Goal: Find contact information: Find contact information

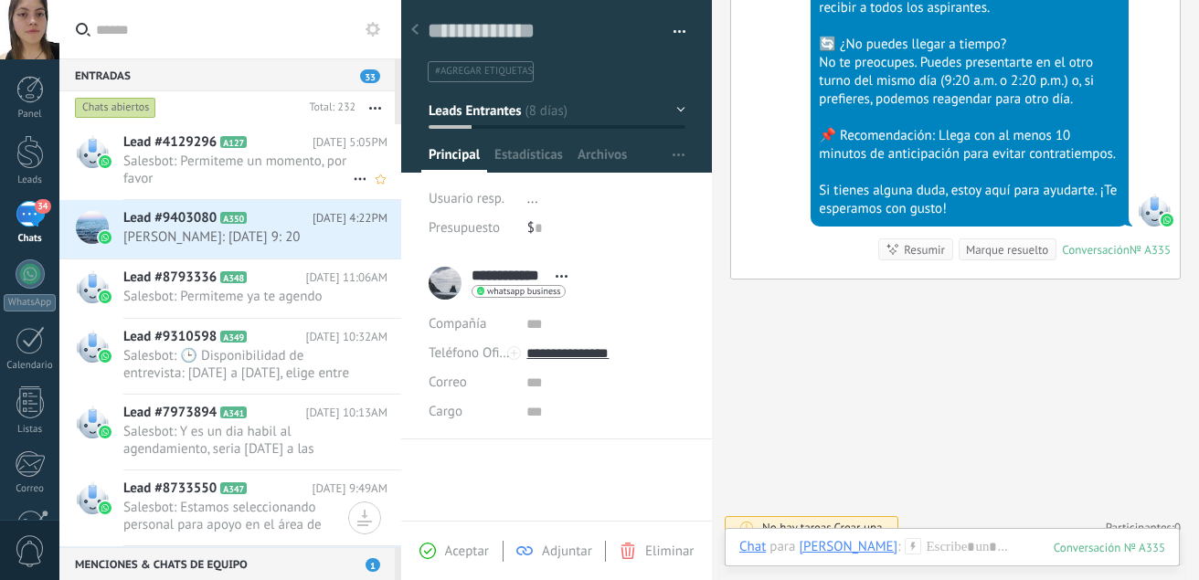
click at [262, 167] on span "Salesbot: Permiteme un momento, por favor" at bounding box center [237, 170] width 229 height 35
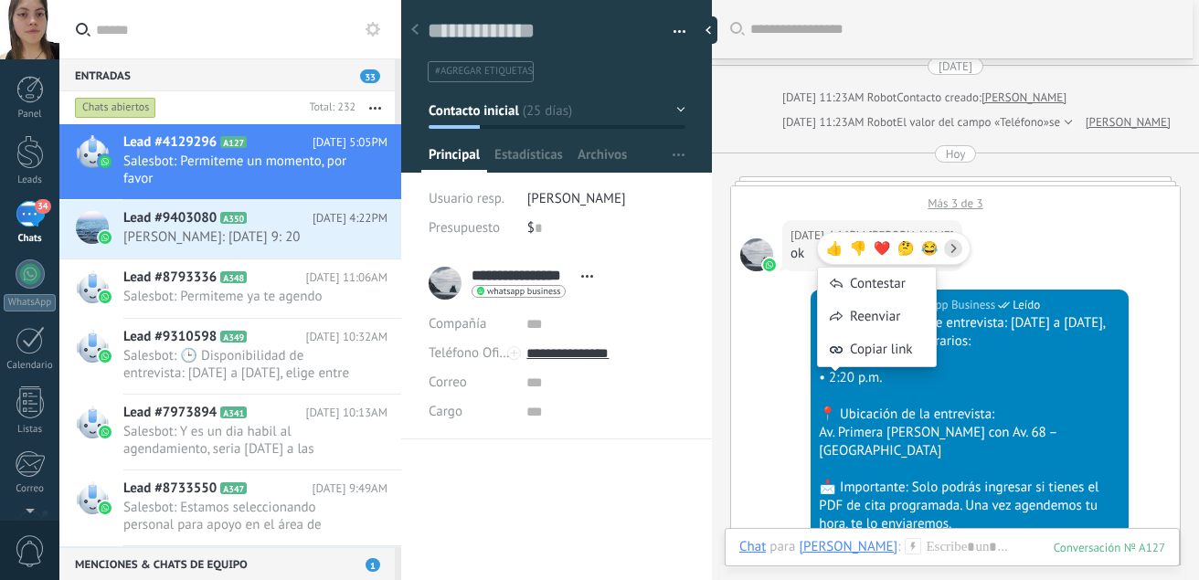
scroll to position [1154, 0]
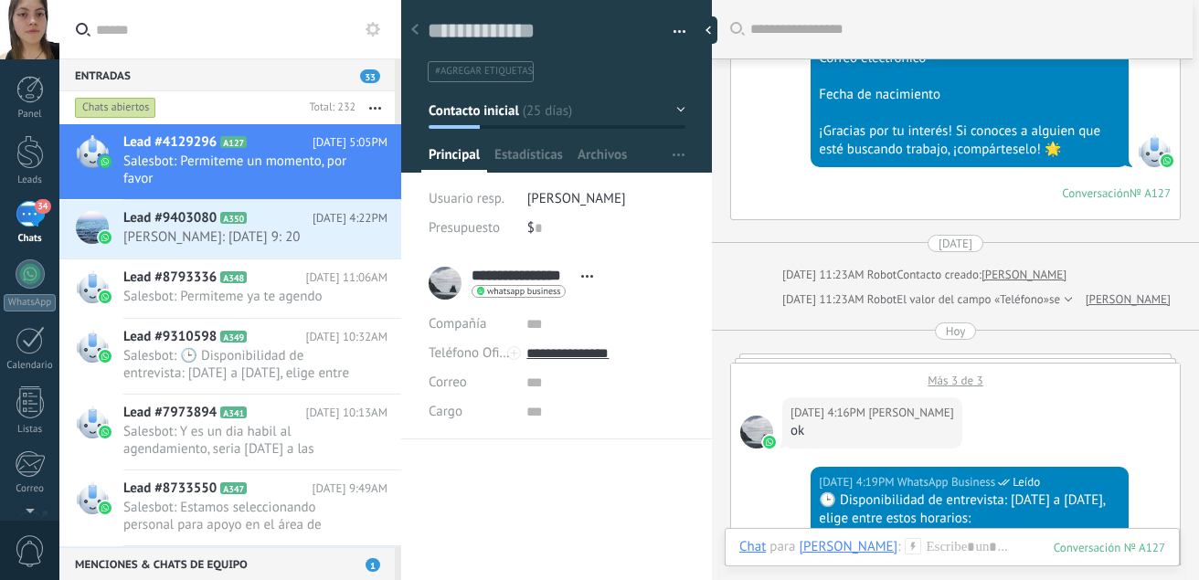
click at [1061, 418] on div "[DATE] 4:16PM [PERSON_NAME] ok" at bounding box center [955, 427] width 449 height 79
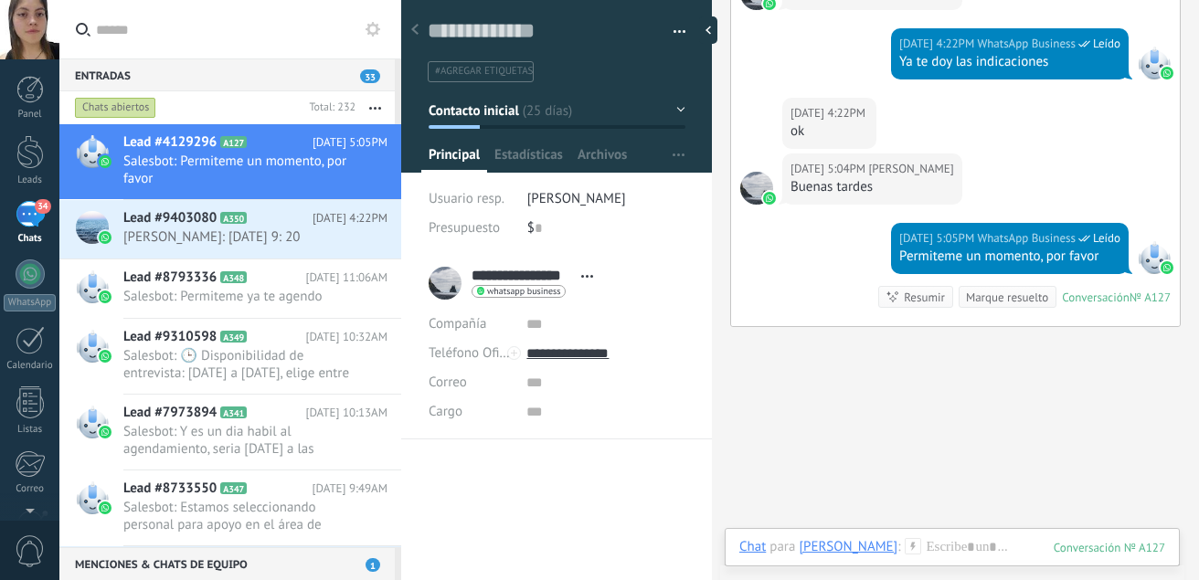
scroll to position [2230, 0]
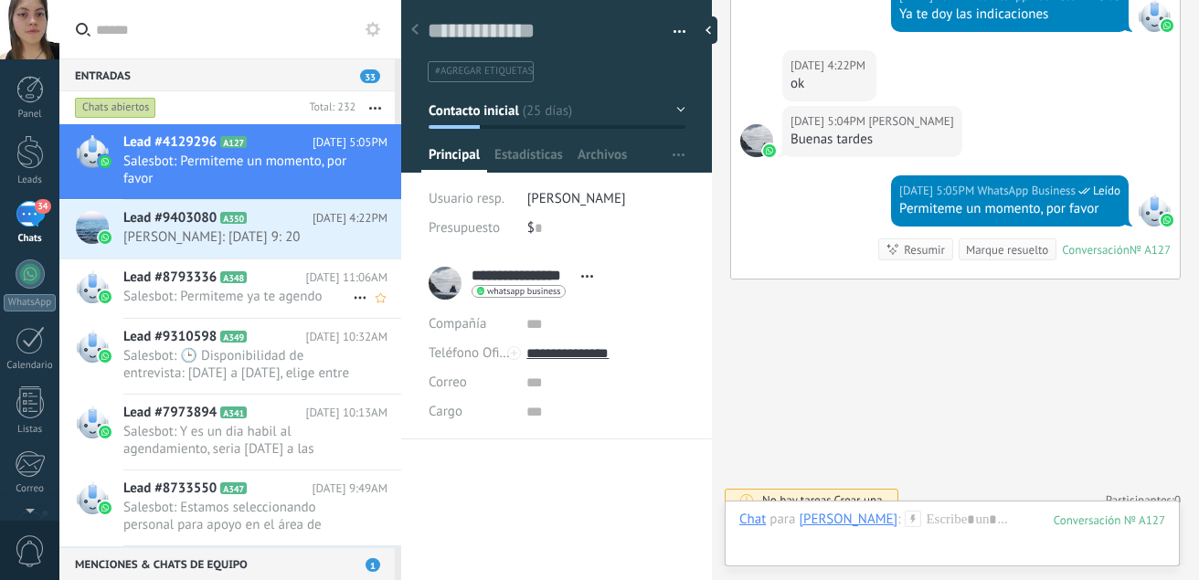
click at [273, 299] on span "Salesbot: Permiteme ya te agendo" at bounding box center [237, 296] width 229 height 17
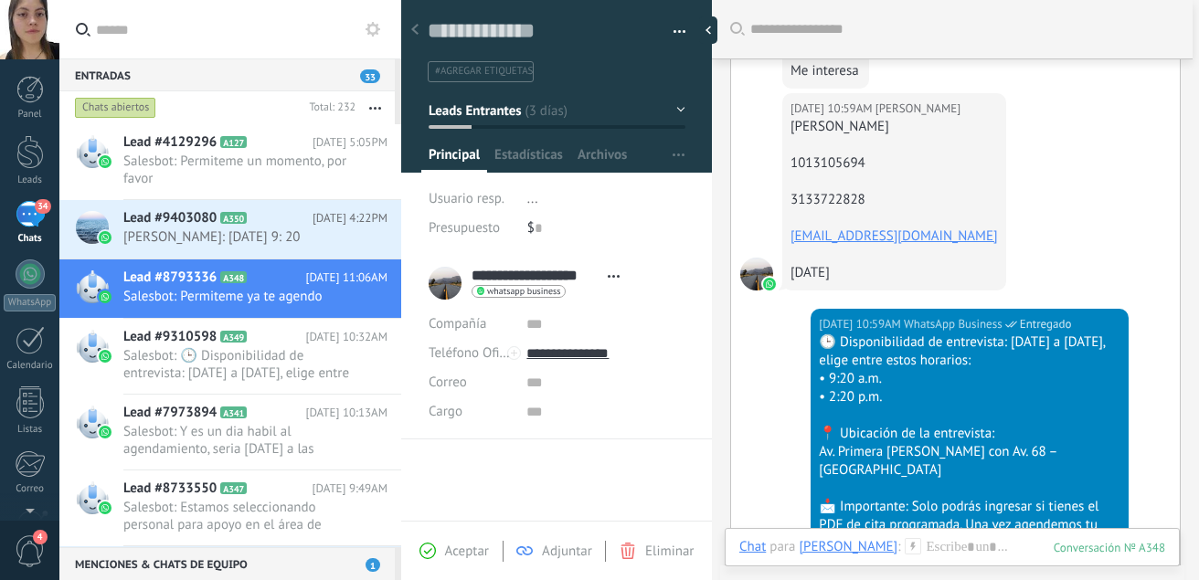
scroll to position [1663, 0]
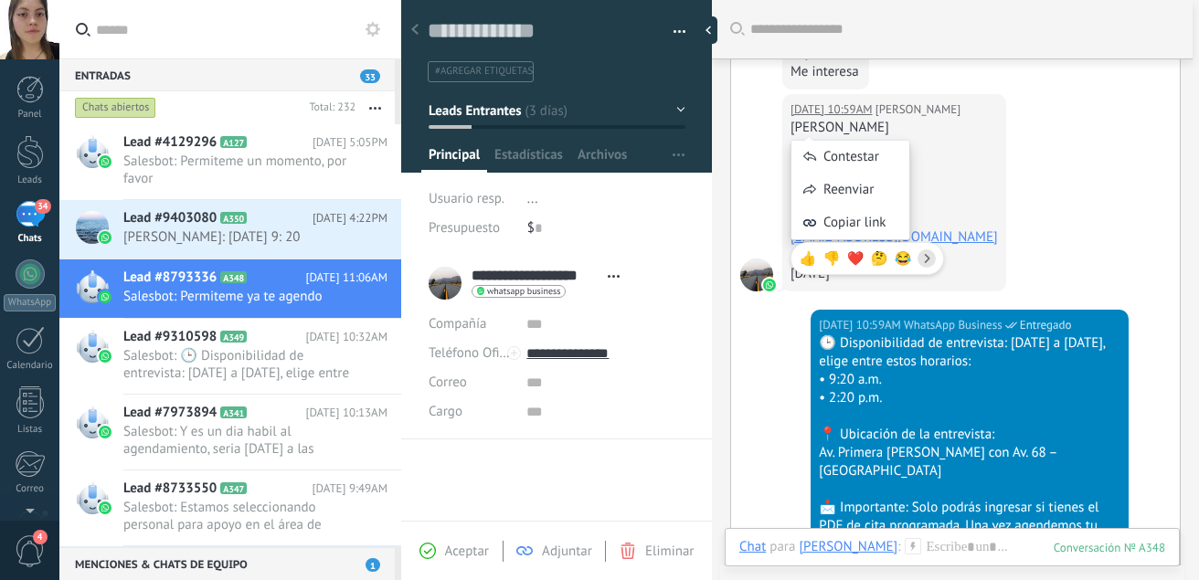
drag, startPoint x: 953, startPoint y: 153, endPoint x: 788, endPoint y: 146, distance: 165.6
click at [788, 146] on div "[DATE] 10:59AM [PERSON_NAME] [PERSON_NAME] 1013105694 3133722828 [EMAIL_ADDRESS…" at bounding box center [894, 192] width 224 height 197
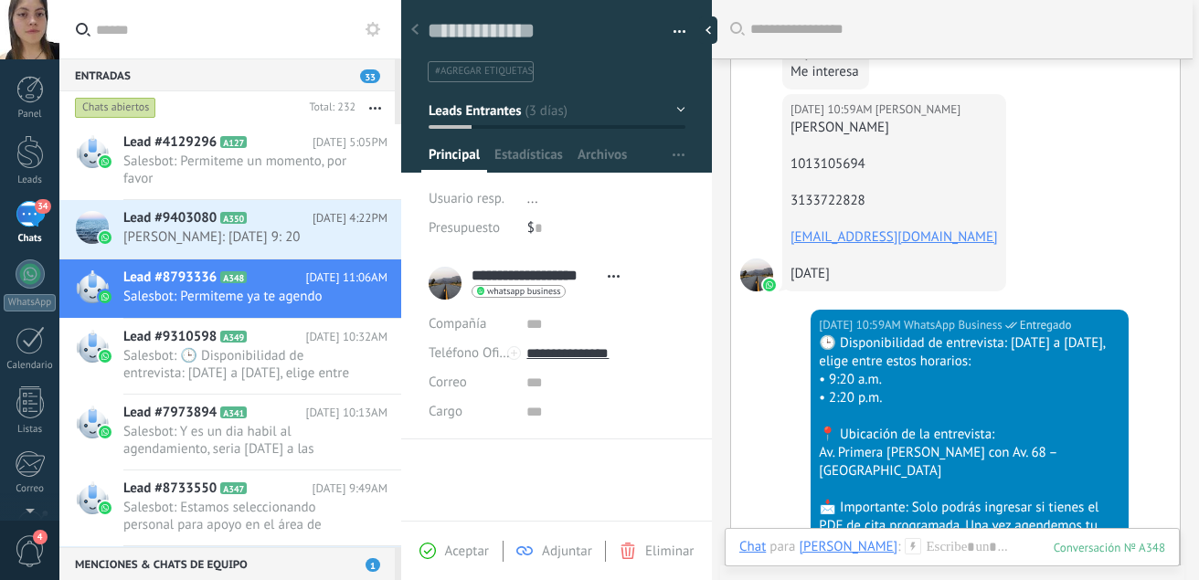
click at [757, 152] on div "[DATE] 10:59AM [PERSON_NAME] [PERSON_NAME] 1013105694 3133722828 [EMAIL_ADDRESS…" at bounding box center [955, 202] width 449 height 216
drag, startPoint x: 955, startPoint y: 151, endPoint x: 782, endPoint y: 150, distance: 172.8
click at [782, 150] on div "[DATE] 10:59AM [PERSON_NAME] [PERSON_NAME] 1013105694 3133722828 [EMAIL_ADDRESS…" at bounding box center [894, 192] width 224 height 197
copy div "[PERSON_NAME]"
drag, startPoint x: 876, startPoint y: 183, endPoint x: 788, endPoint y: 175, distance: 88.1
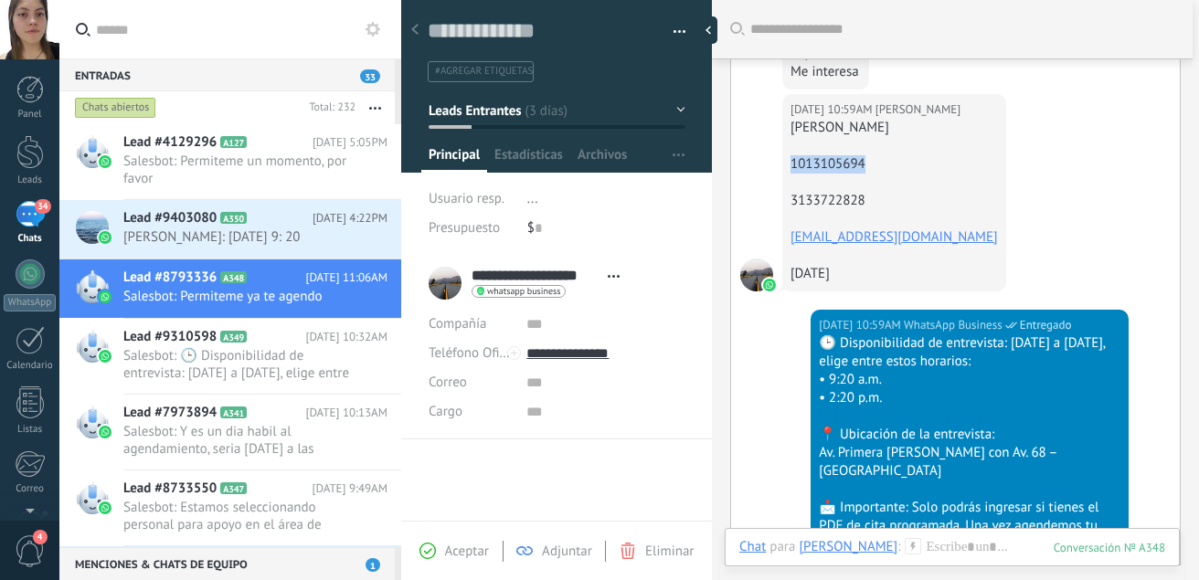
click at [788, 175] on div "[DATE] 10:59AM [PERSON_NAME] [PERSON_NAME] 1013105694 3133722828 [EMAIL_ADDRESS…" at bounding box center [894, 192] width 224 height 197
copy div "1013105694"
drag, startPoint x: 875, startPoint y: 221, endPoint x: 789, endPoint y: 223, distance: 85.9
click at [789, 223] on div "[DATE] 10:59AM [PERSON_NAME] [PERSON_NAME] 1013105694 3133722828 [EMAIL_ADDRESS…" at bounding box center [894, 192] width 224 height 197
copy div "3133722828"
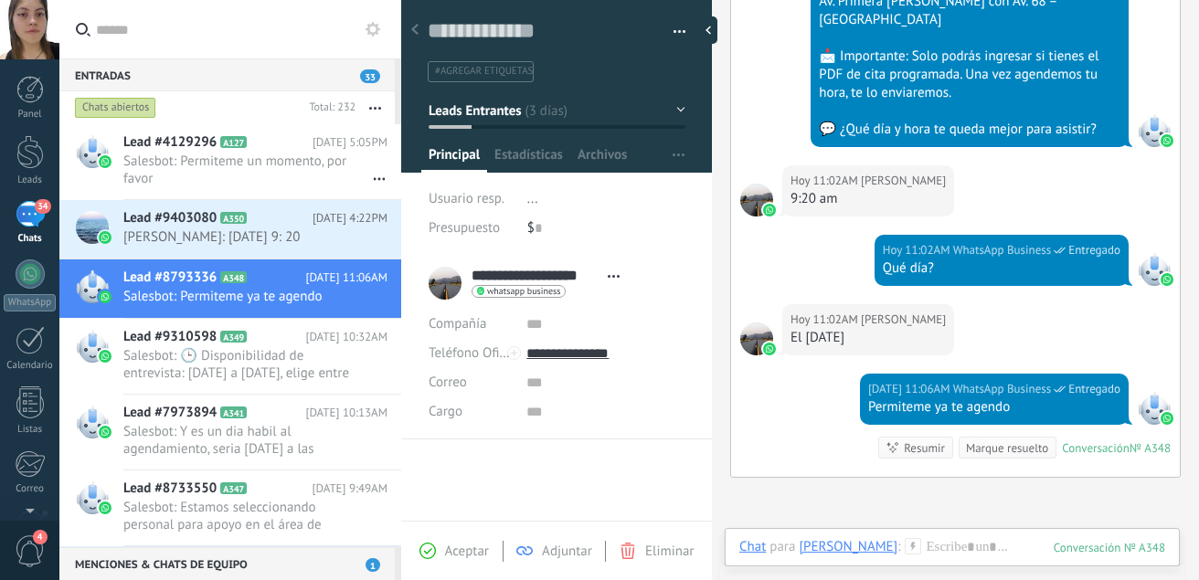
scroll to position [2116, 0]
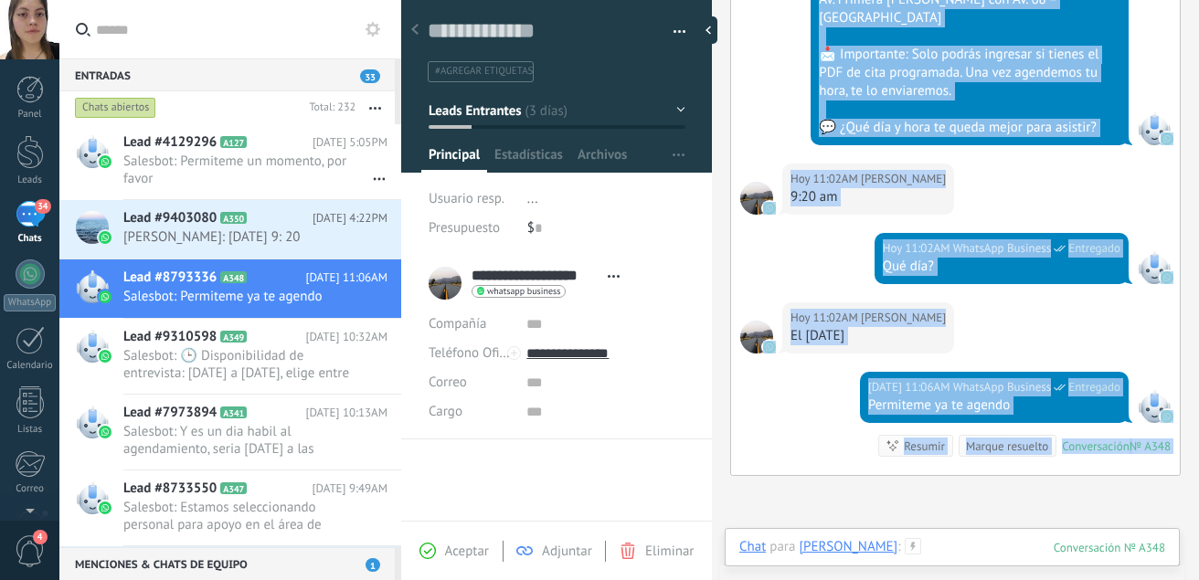
click at [999, 548] on div at bounding box center [952, 565] width 426 height 55
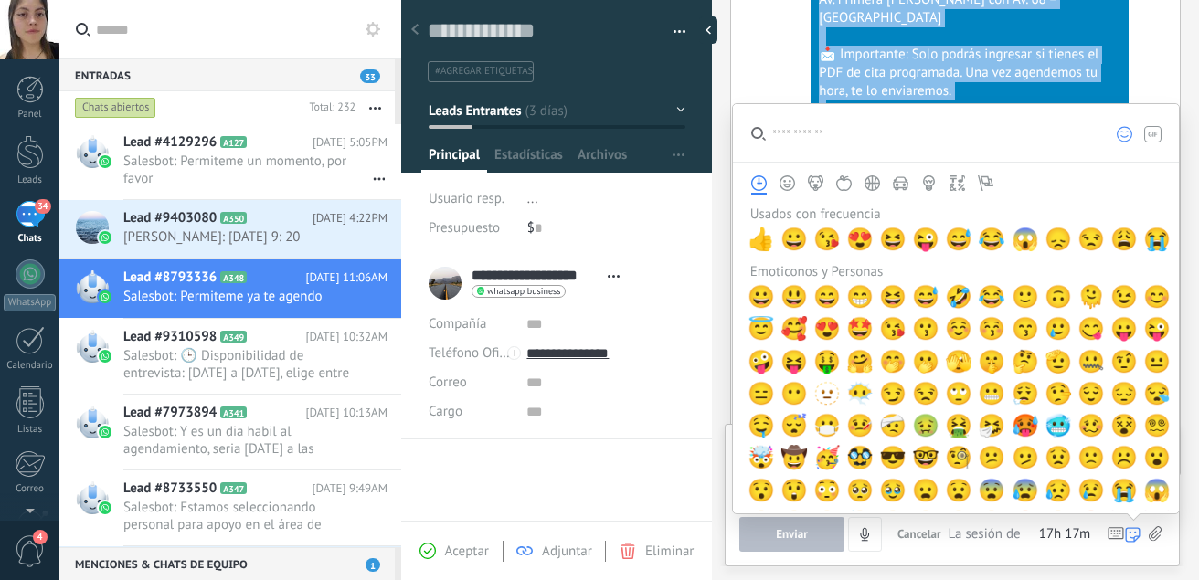
click at [1152, 530] on icon at bounding box center [1155, 534] width 13 height 16
click at [0, 0] on input "file" at bounding box center [0, 0] width 0 height 0
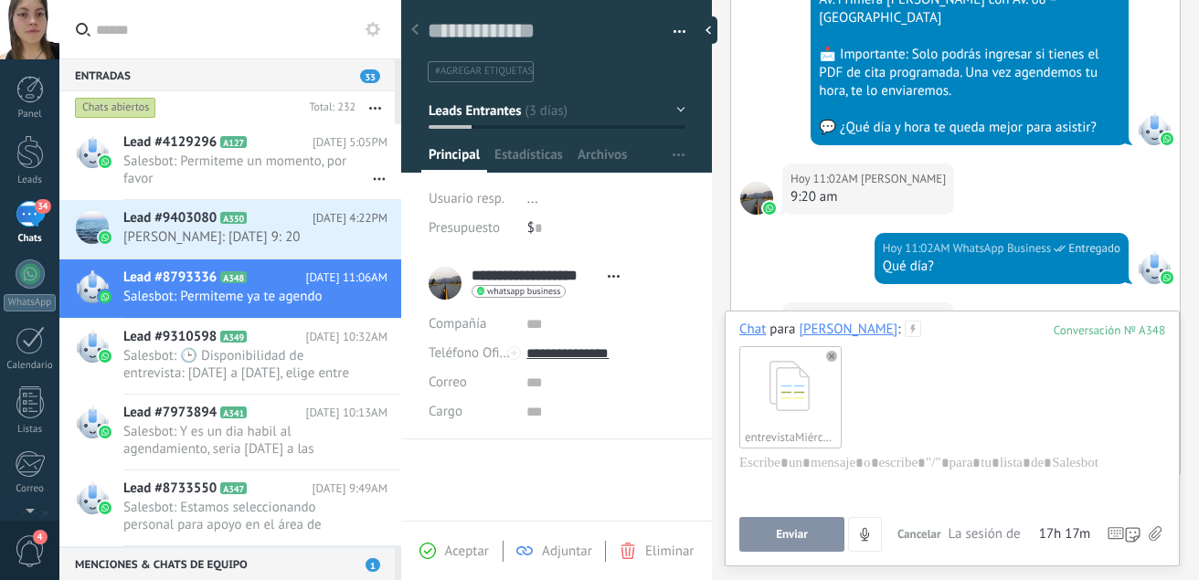
click at [772, 529] on button "Enviar" at bounding box center [791, 534] width 105 height 35
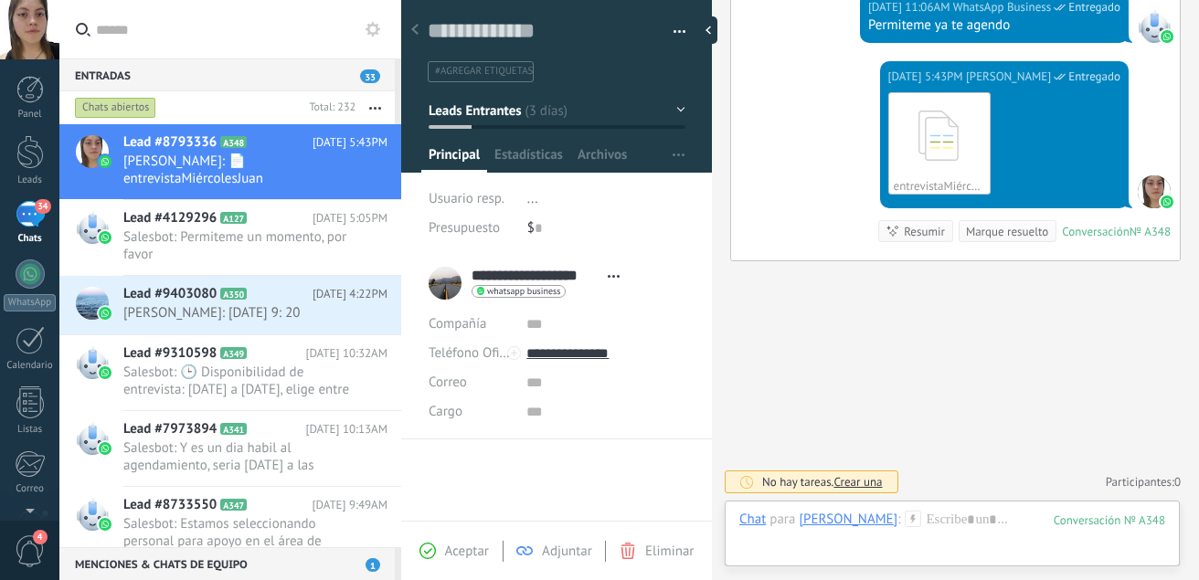
scroll to position [3004, 0]
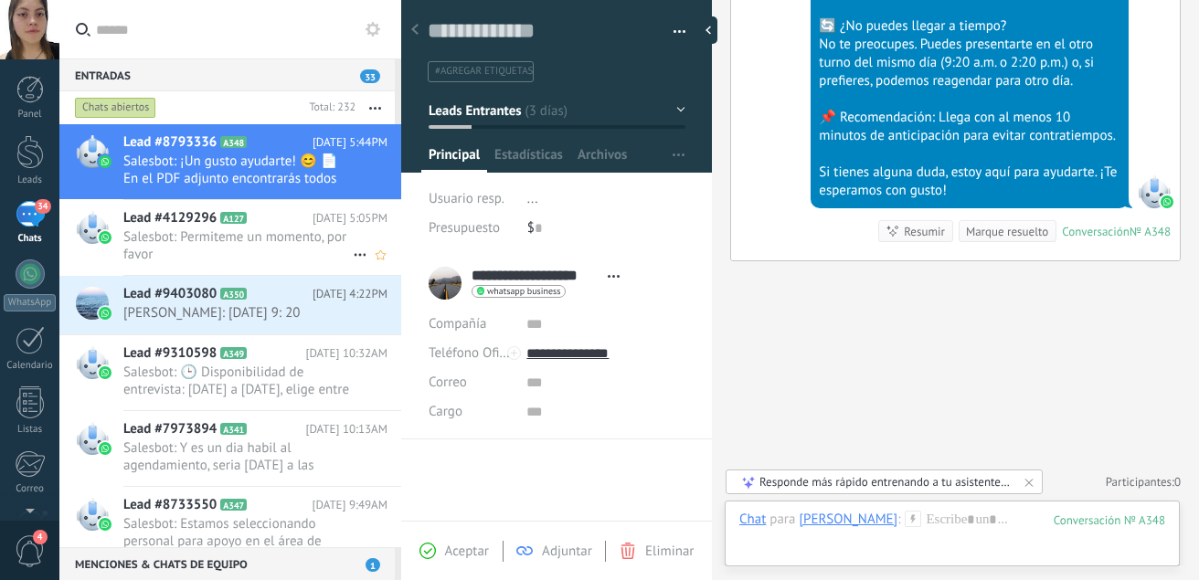
click at [287, 244] on span "Salesbot: Permiteme un momento, por favor" at bounding box center [237, 246] width 229 height 35
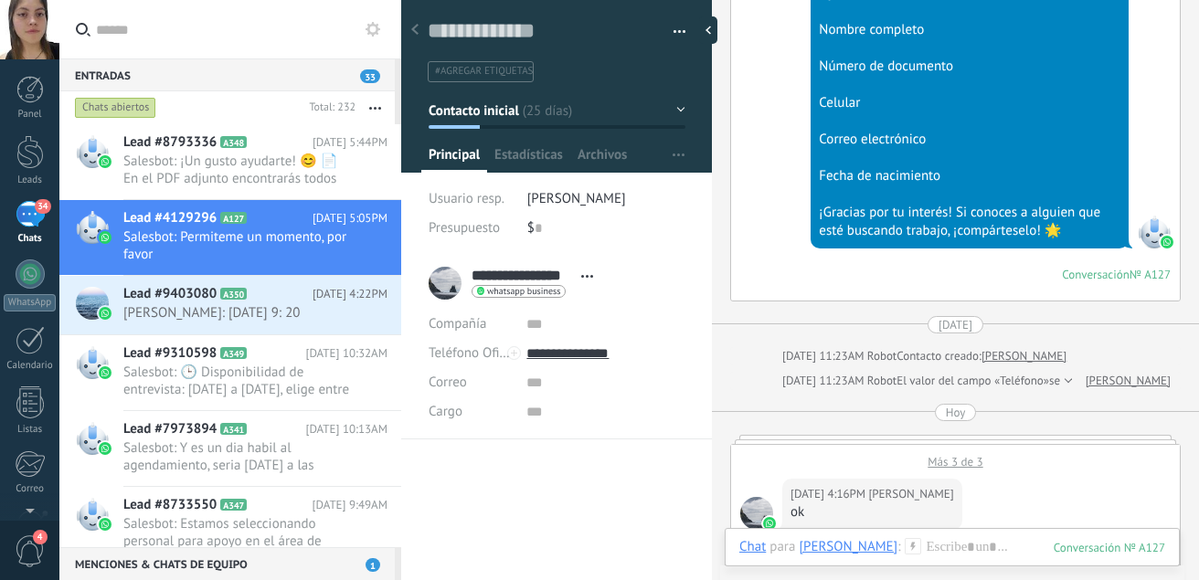
scroll to position [1074, 0]
click at [965, 458] on div "Más 3 de 3" at bounding box center [955, 456] width 449 height 25
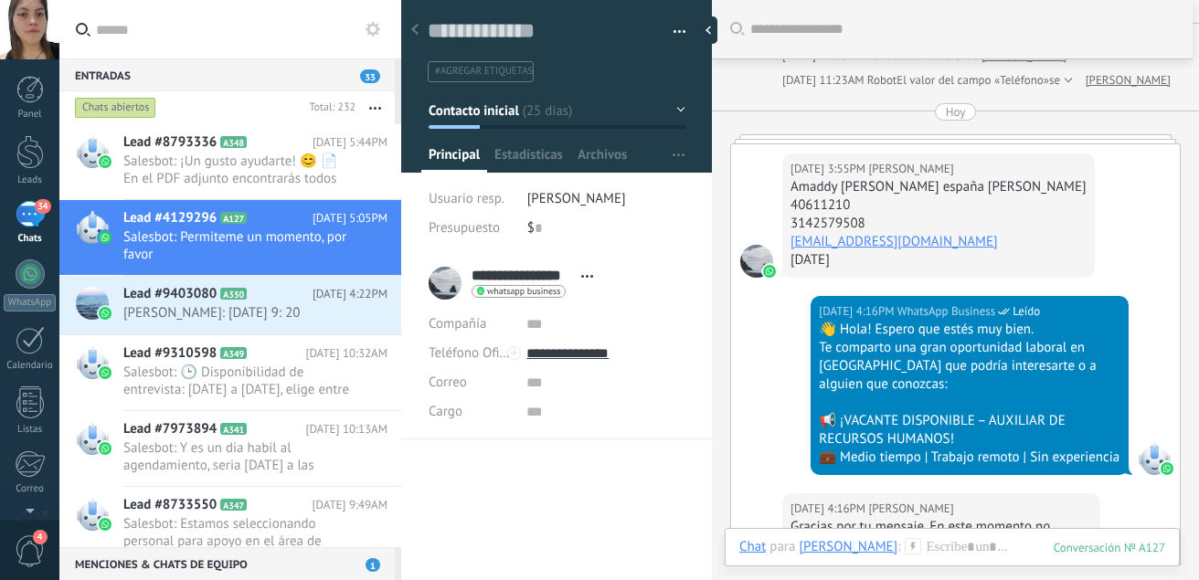
scroll to position [1370, 0]
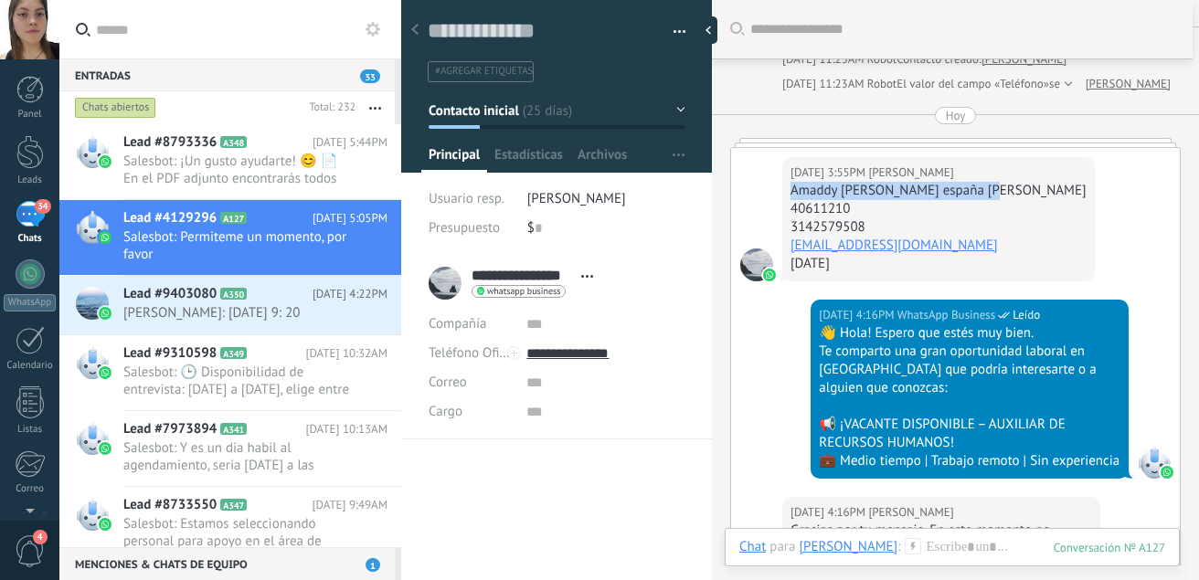
drag, startPoint x: 789, startPoint y: 189, endPoint x: 982, endPoint y: 189, distance: 192.9
click at [982, 189] on div "[DATE] 3:55PM [PERSON_NAME] Amaddy [PERSON_NAME] [GEOGRAPHIC_DATA] [PERSON_NAME…" at bounding box center [938, 219] width 313 height 124
copy div "Amaddy [PERSON_NAME] españa [PERSON_NAME]"
drag, startPoint x: 861, startPoint y: 207, endPoint x: 784, endPoint y: 210, distance: 76.9
click at [784, 210] on div "[DATE] 3:55PM [PERSON_NAME] Amaddy [PERSON_NAME] [GEOGRAPHIC_DATA] [PERSON_NAME…" at bounding box center [938, 219] width 313 height 124
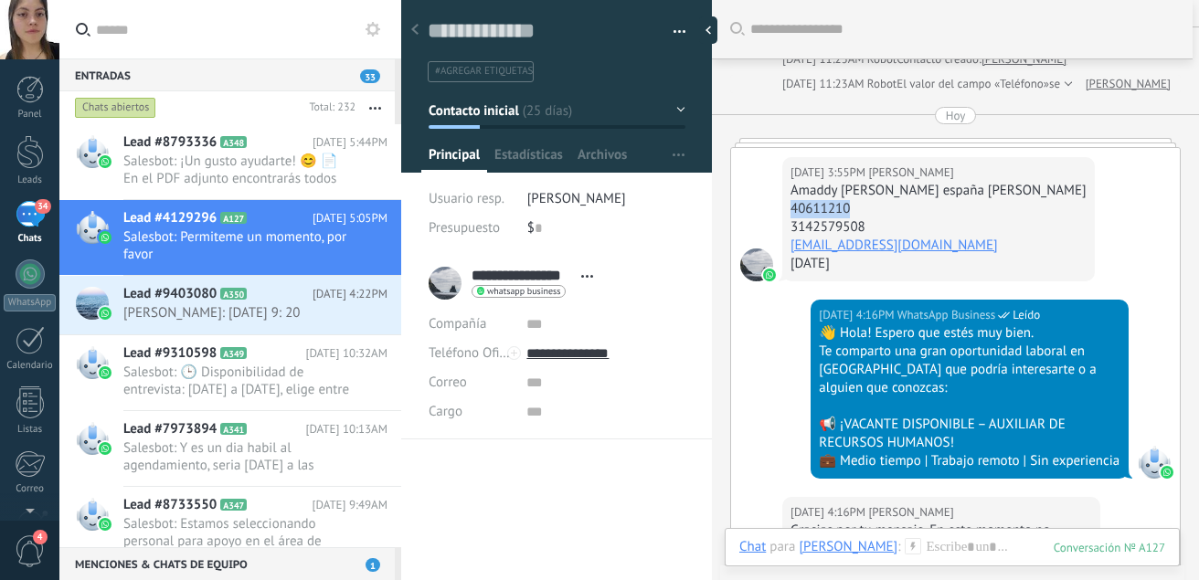
copy div "40611210"
drag, startPoint x: 870, startPoint y: 220, endPoint x: 789, endPoint y: 229, distance: 81.8
click at [789, 229] on div "[DATE] 3:55PM [PERSON_NAME] Amaddy [PERSON_NAME] [GEOGRAPHIC_DATA] [PERSON_NAME…" at bounding box center [938, 219] width 313 height 124
copy div "3142579508"
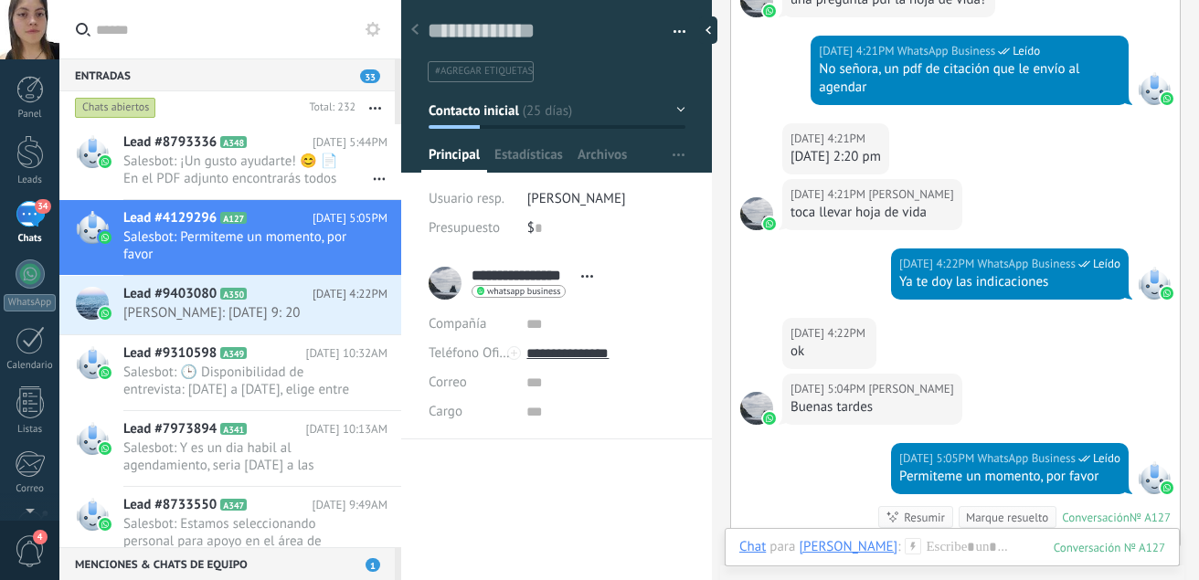
scroll to position [2383, 0]
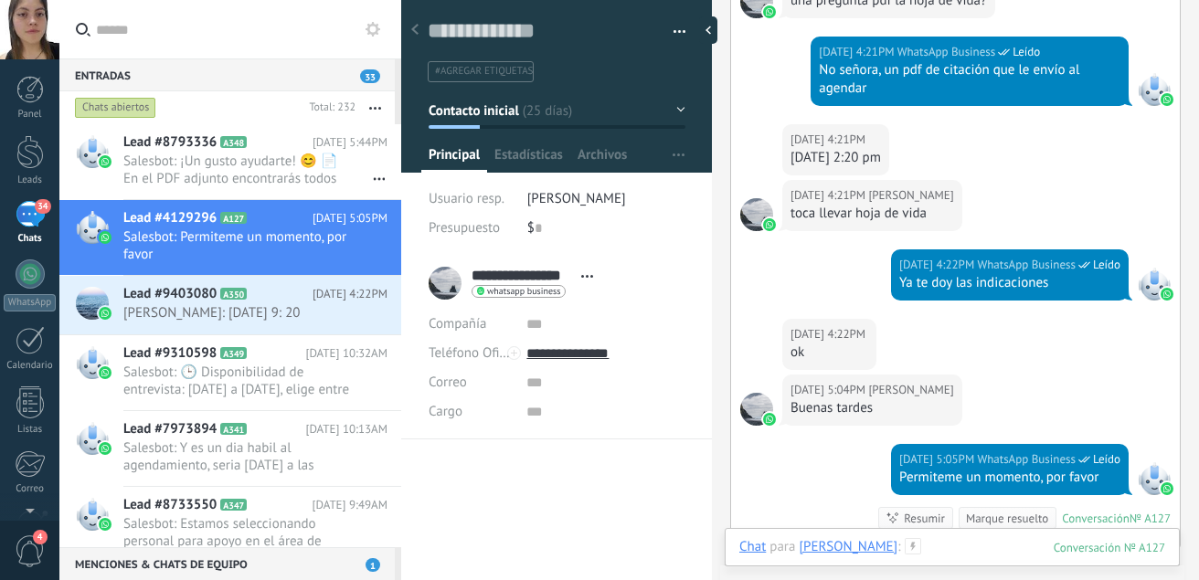
click at [972, 558] on div at bounding box center [952, 565] width 426 height 55
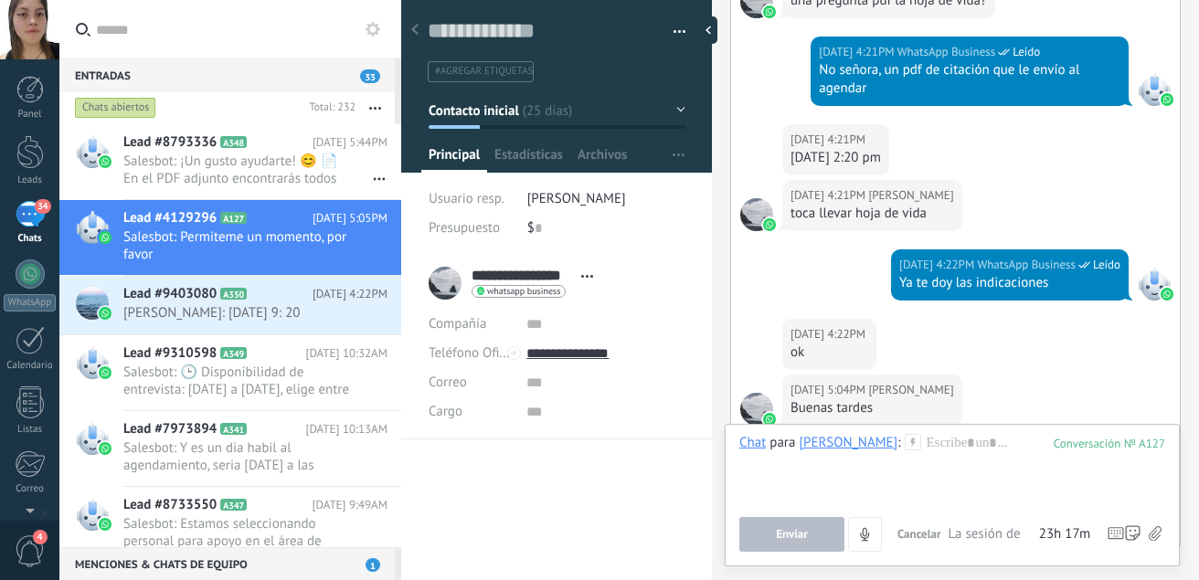
click at [1163, 530] on div "Enviar Cancelar Rastrear clics en links ? Reducir links largos y rastrear clics…" at bounding box center [952, 534] width 426 height 35
click at [1158, 531] on icon at bounding box center [1155, 534] width 13 height 16
click at [0, 0] on input "file" at bounding box center [0, 0] width 0 height 0
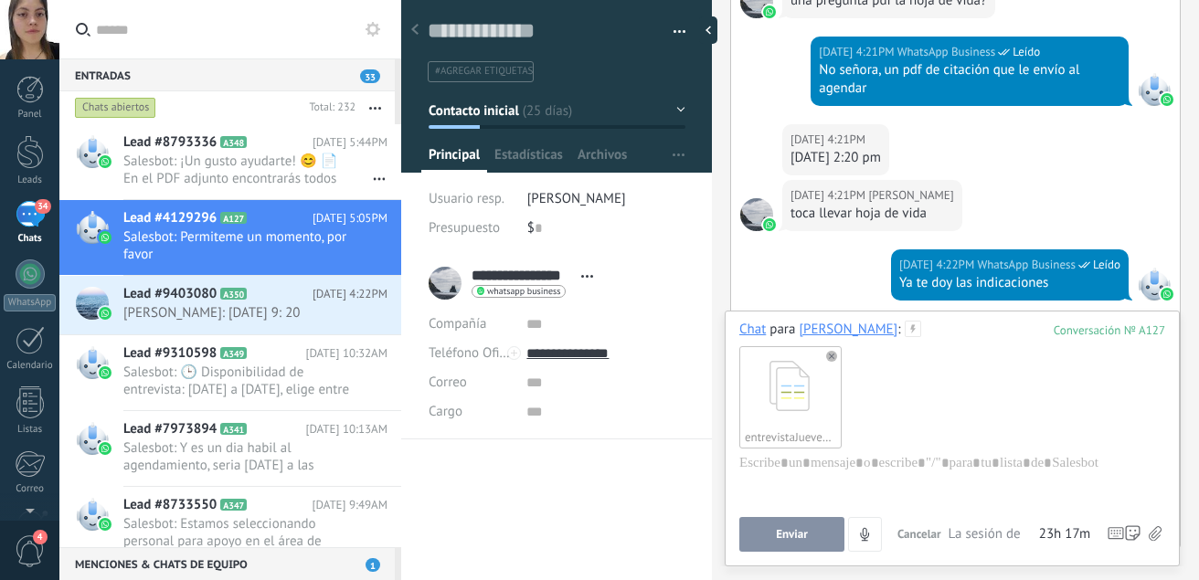
click at [799, 542] on button "Enviar" at bounding box center [791, 534] width 105 height 35
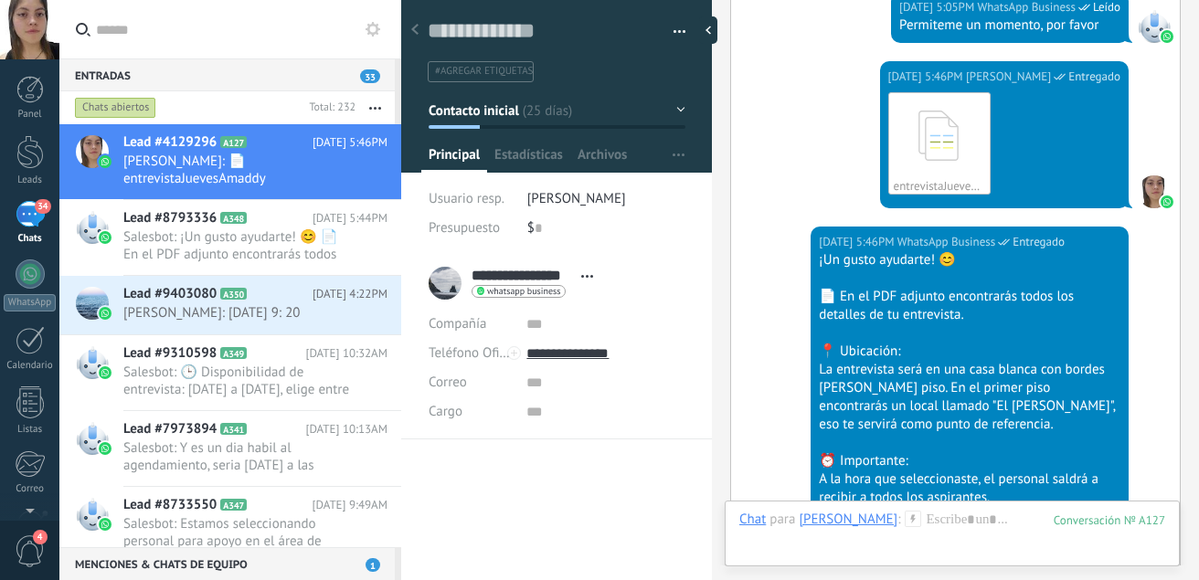
scroll to position [3344, 0]
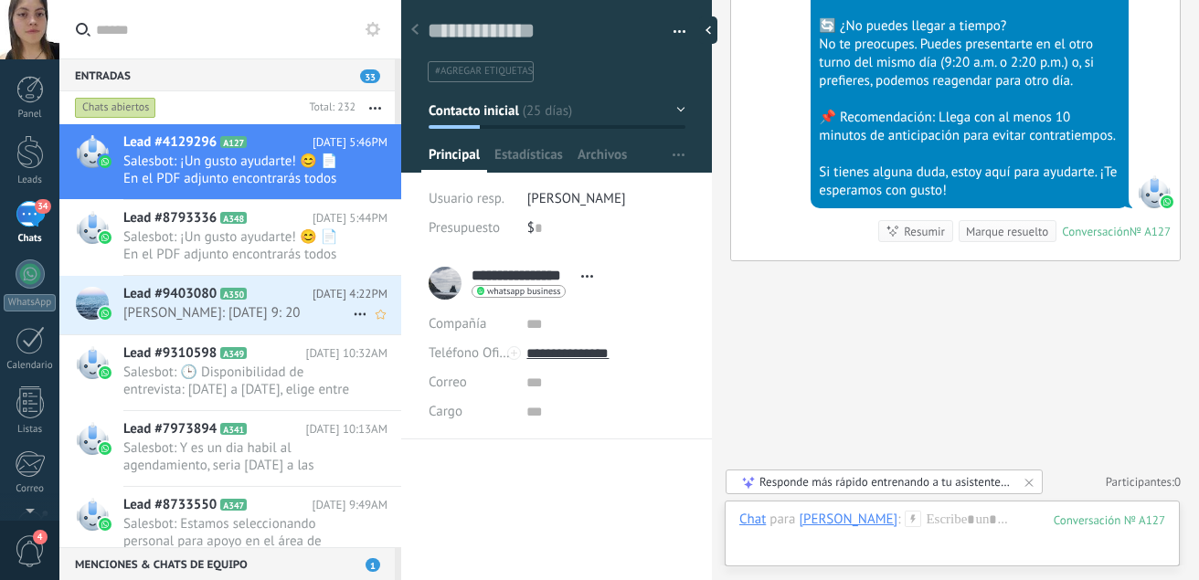
click at [233, 291] on span "A350" at bounding box center [233, 294] width 27 height 12
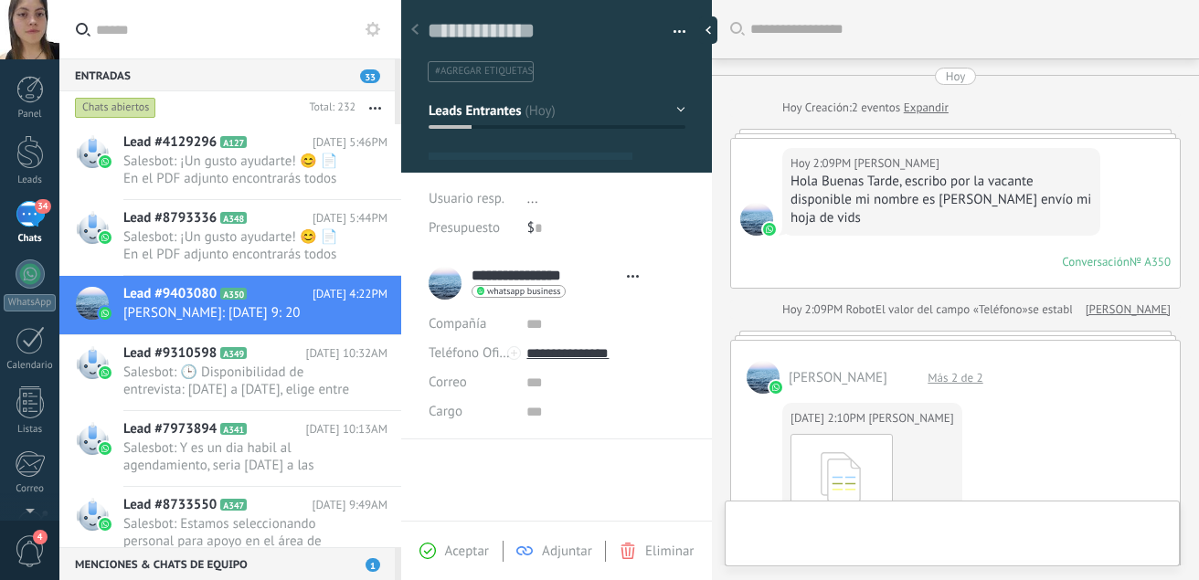
type textarea "**********"
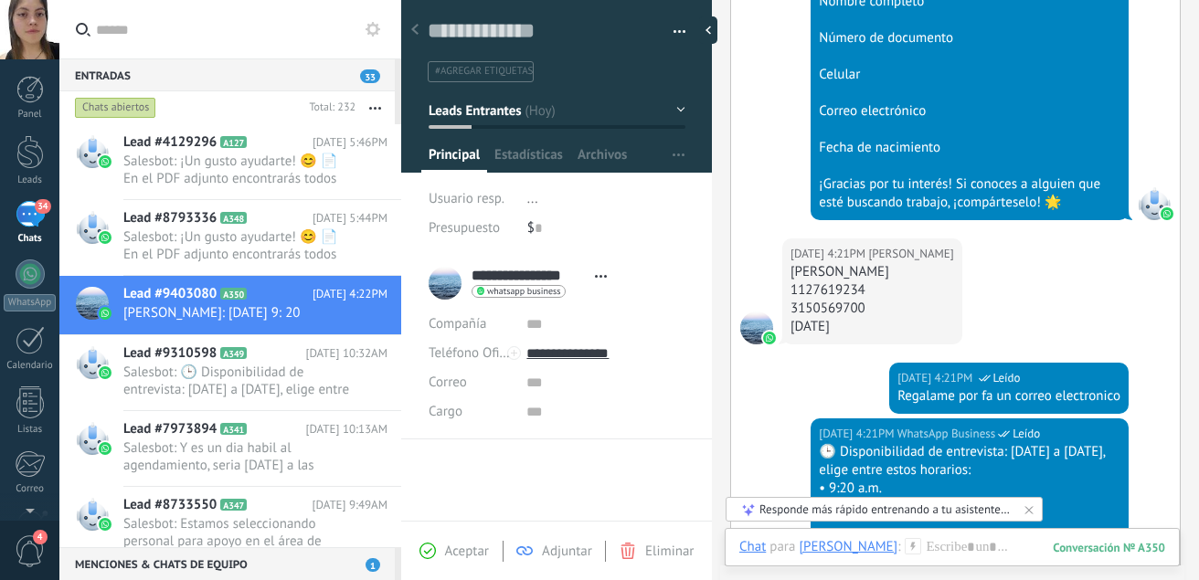
scroll to position [1361, 0]
drag, startPoint x: 940, startPoint y: 256, endPoint x: 781, endPoint y: 255, distance: 158.1
click at [781, 255] on div "[DATE] 4:21PM [PERSON_NAME] [PERSON_NAME] 1127619234 3150569700 [DATE]" at bounding box center [955, 301] width 449 height 124
copy div "[PERSON_NAME]"
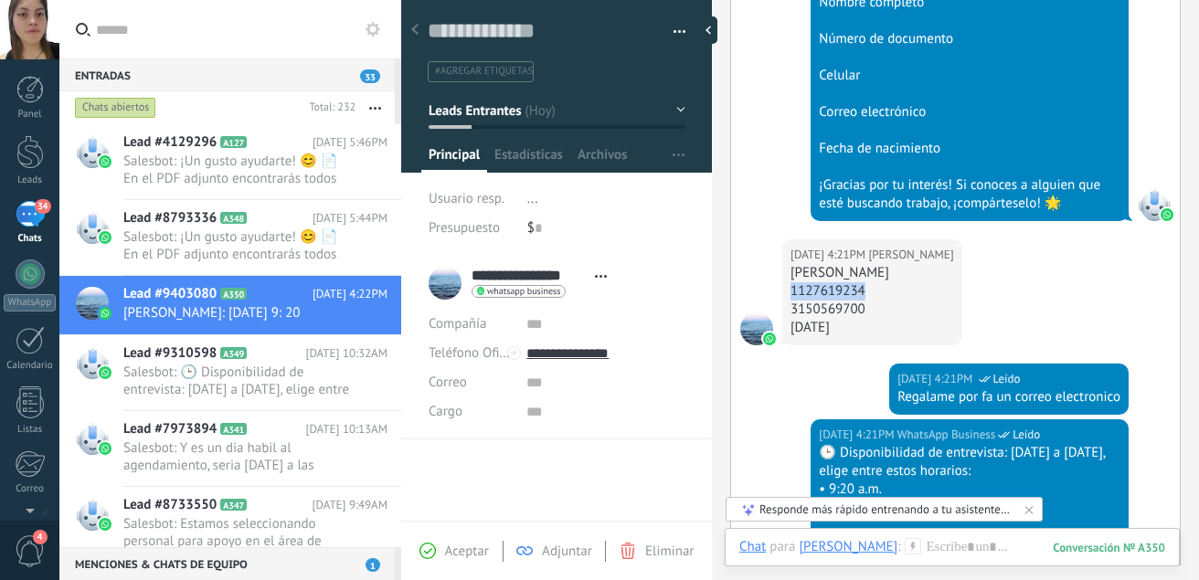
drag, startPoint x: 870, startPoint y: 269, endPoint x: 775, endPoint y: 269, distance: 95.1
click at [775, 269] on div "[DATE] 4:21PM [PERSON_NAME] [PERSON_NAME] 1127619234 3150569700 [DATE]" at bounding box center [955, 301] width 449 height 124
copy div "1127619234"
drag, startPoint x: 874, startPoint y: 289, endPoint x: 777, endPoint y: 291, distance: 96.9
click at [777, 291] on div "[DATE] 4:21PM [PERSON_NAME] [PERSON_NAME] 1127619234 3150569700 [DATE]" at bounding box center [955, 301] width 449 height 124
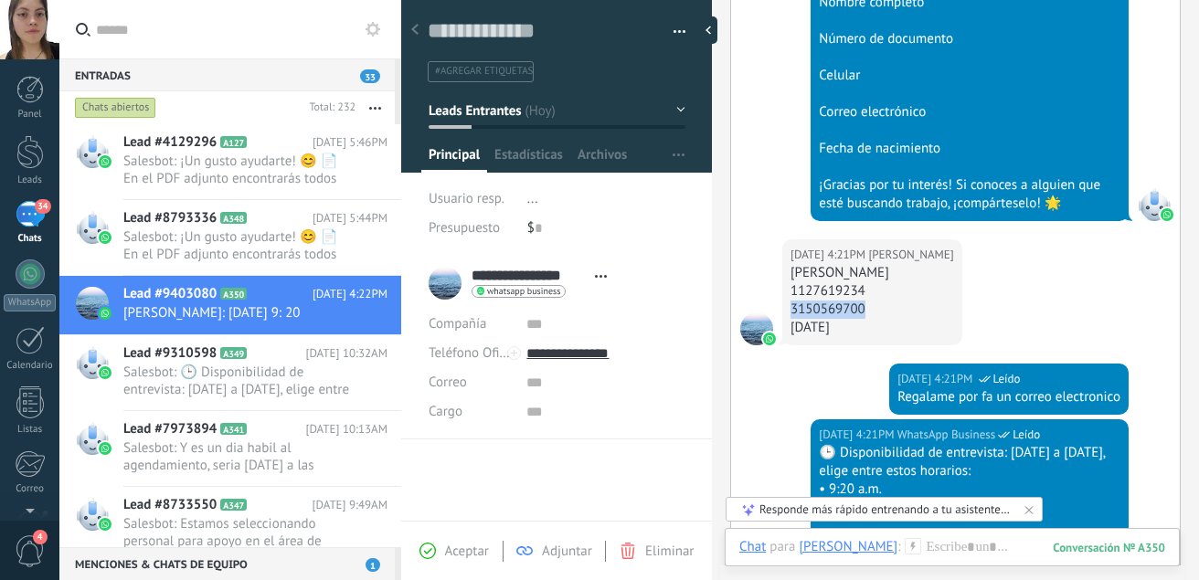
copy div "3150569700"
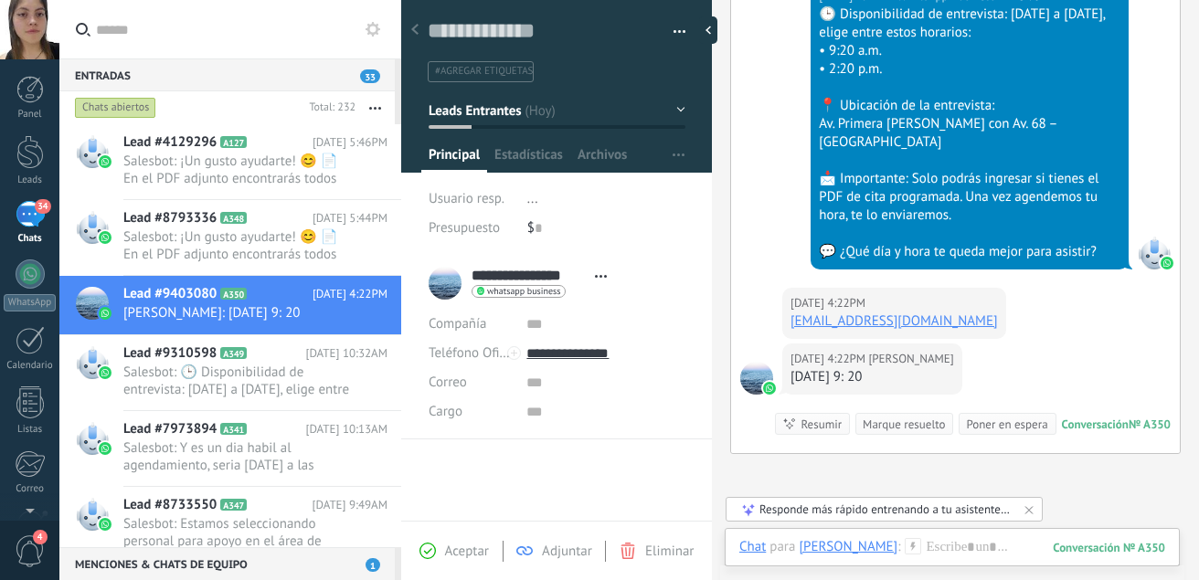
scroll to position [1956, 0]
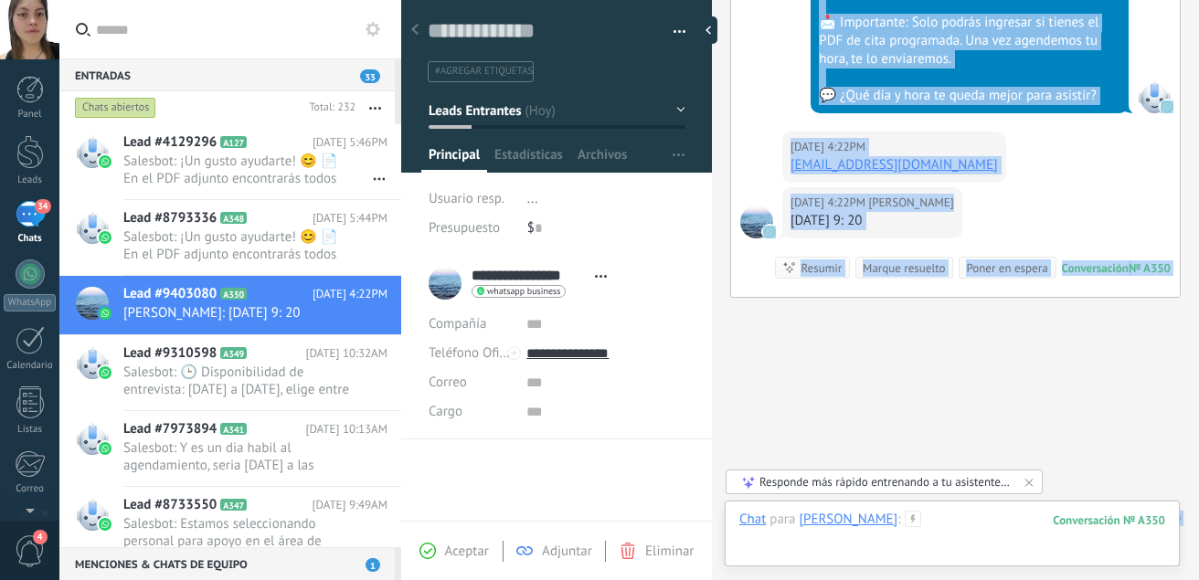
click at [962, 523] on div at bounding box center [952, 538] width 426 height 55
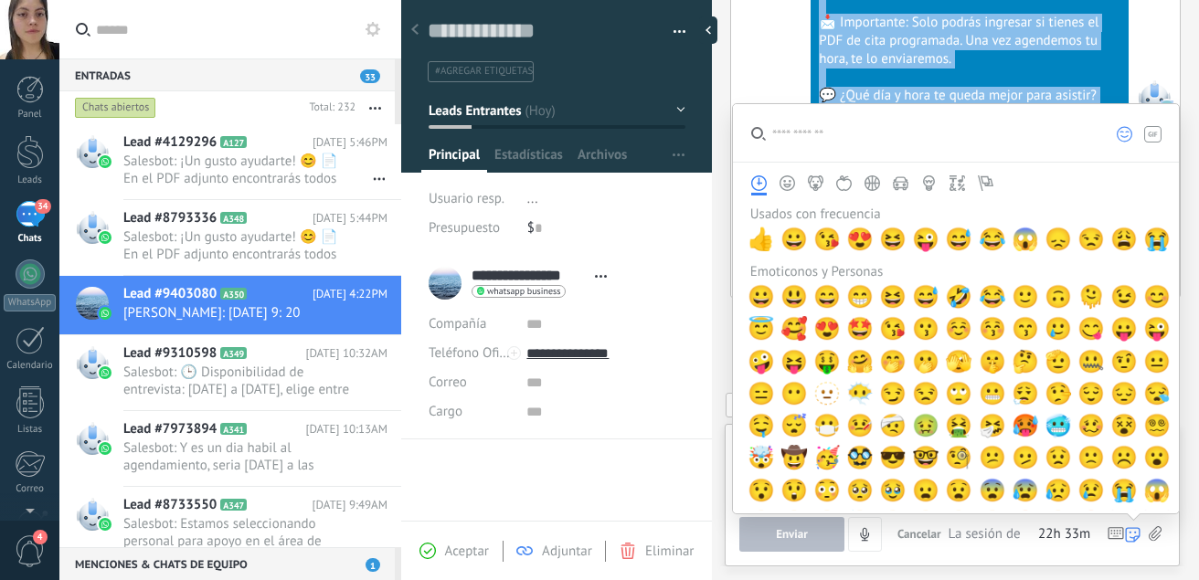
click at [1164, 529] on div "Enviar Cancelar Rastrear clics en links ? Reducir links largos y rastrear clics…" at bounding box center [952, 534] width 426 height 35
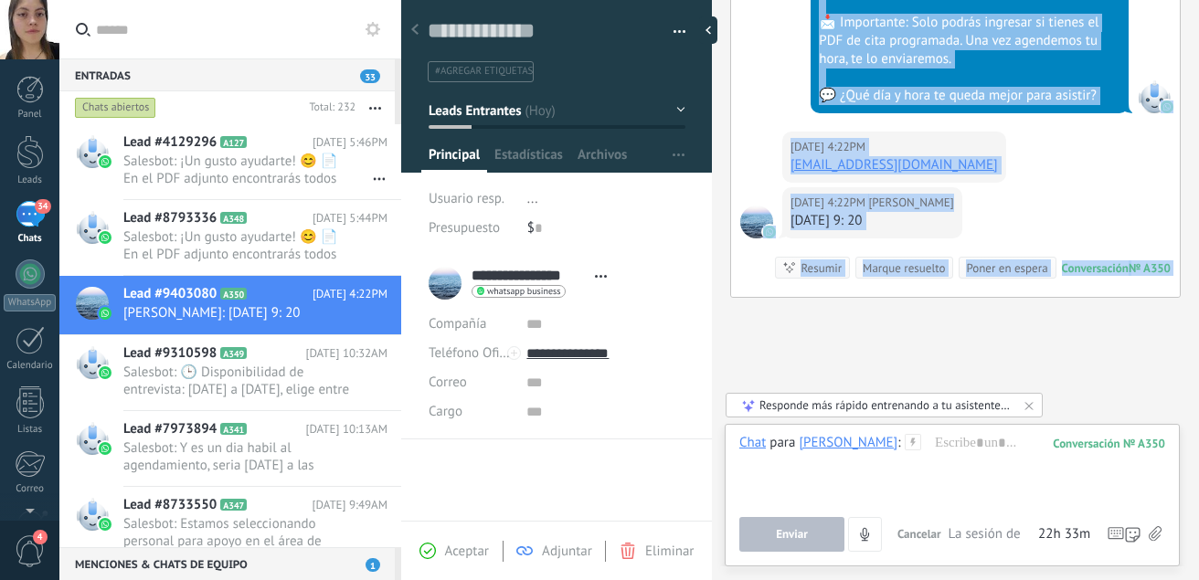
click at [1159, 540] on icon at bounding box center [1155, 534] width 13 height 16
click at [0, 0] on input "file" at bounding box center [0, 0] width 0 height 0
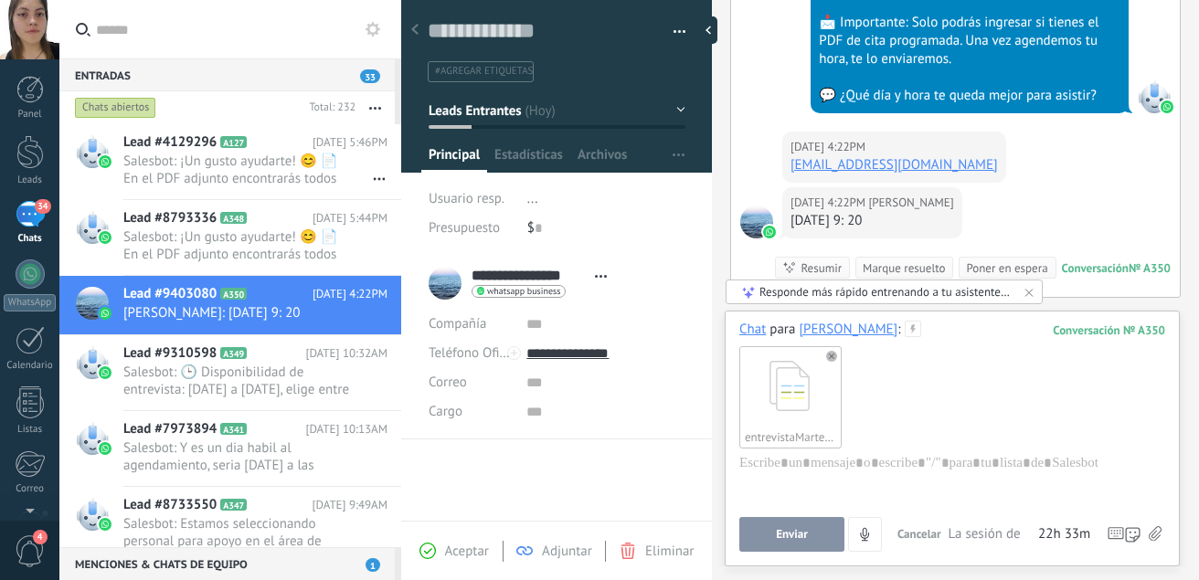
click at [801, 540] on span "Enviar" at bounding box center [792, 534] width 32 height 13
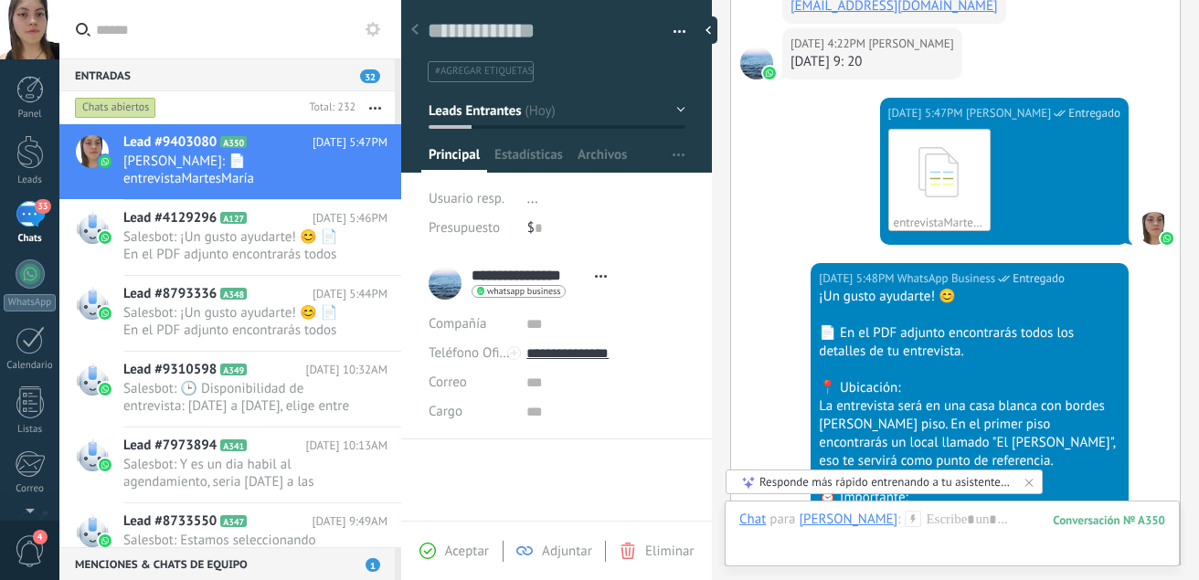
scroll to position [2623, 0]
